Goal: Understand process/instructions: Learn how to perform a task or action

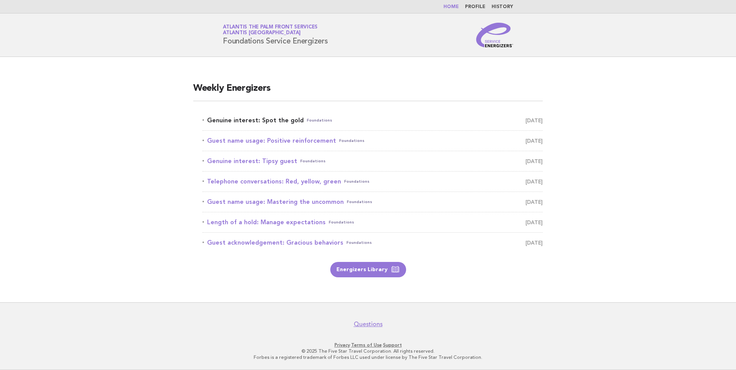
click at [273, 118] on link "Genuine interest: Spot the gold Foundations [DATE]" at bounding box center [372, 120] width 340 height 11
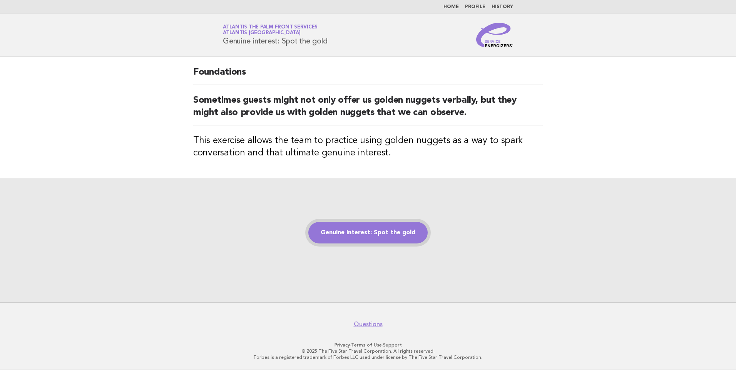
click at [346, 224] on link "Genuine interest: Spot the gold" at bounding box center [367, 233] width 119 height 22
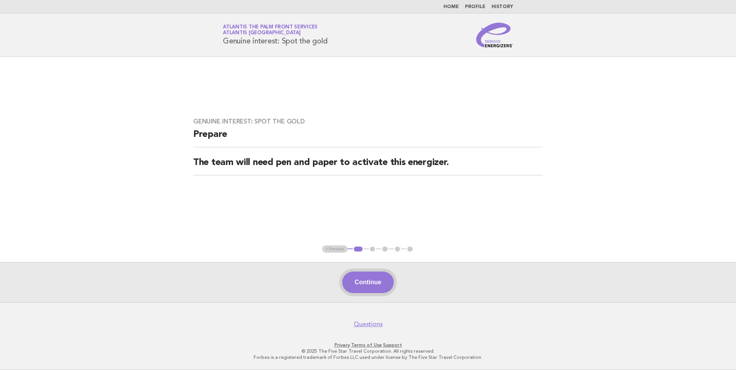
click at [373, 284] on button "Continue" at bounding box center [367, 283] width 51 height 22
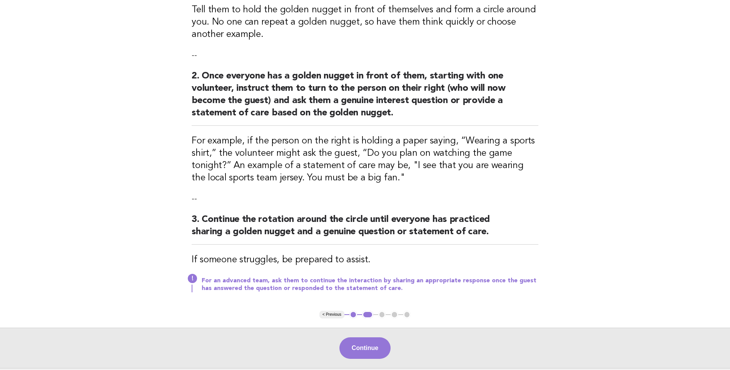
click at [365, 344] on button "Continue" at bounding box center [364, 348] width 51 height 22
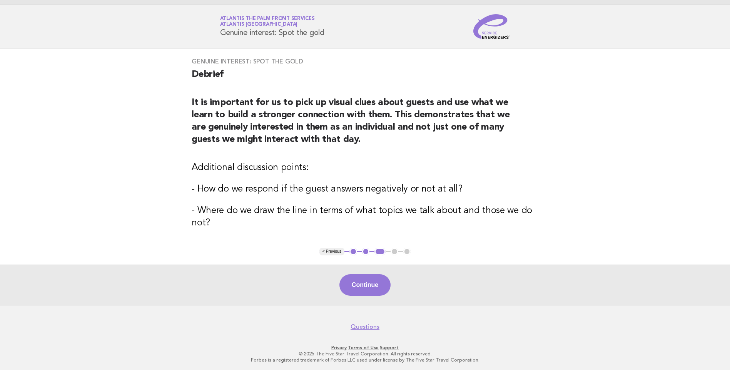
scroll to position [11, 0]
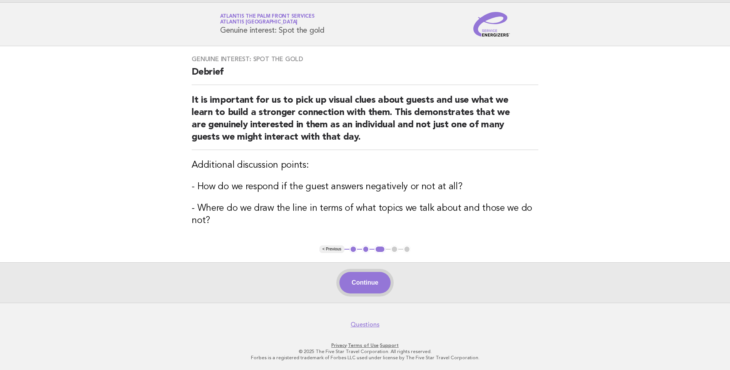
click at [367, 279] on button "Continue" at bounding box center [364, 283] width 51 height 22
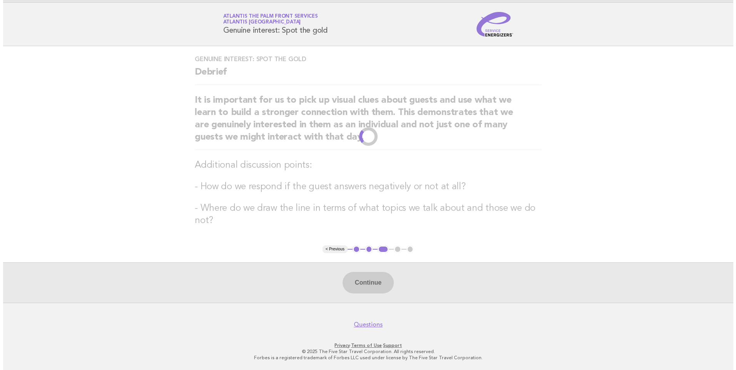
scroll to position [0, 0]
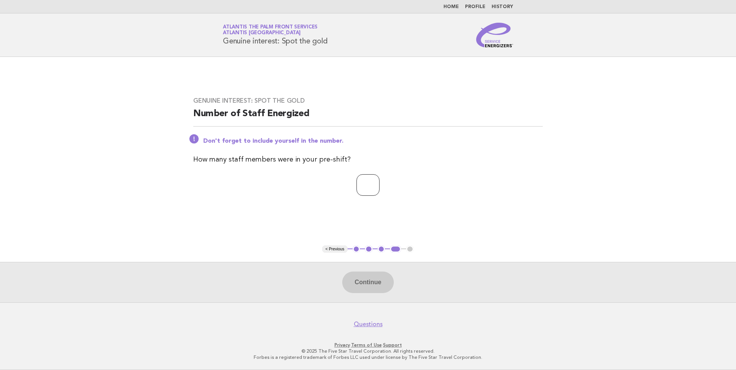
click at [362, 182] on input "number" at bounding box center [367, 185] width 23 height 22
type input "*"
click at [364, 279] on button "Continue" at bounding box center [367, 283] width 51 height 22
